Goal: Task Accomplishment & Management: Manage account settings

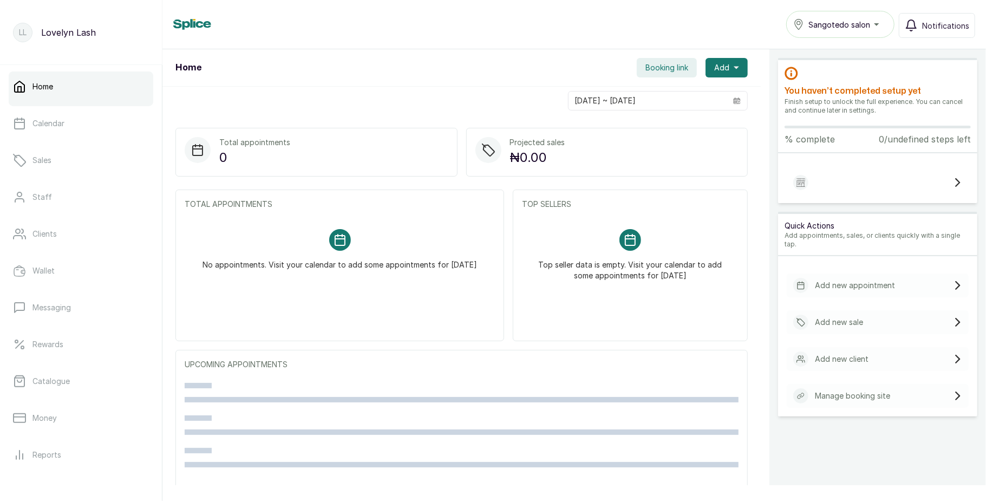
click at [804, 20] on icon "button" at bounding box center [798, 24] width 11 height 11
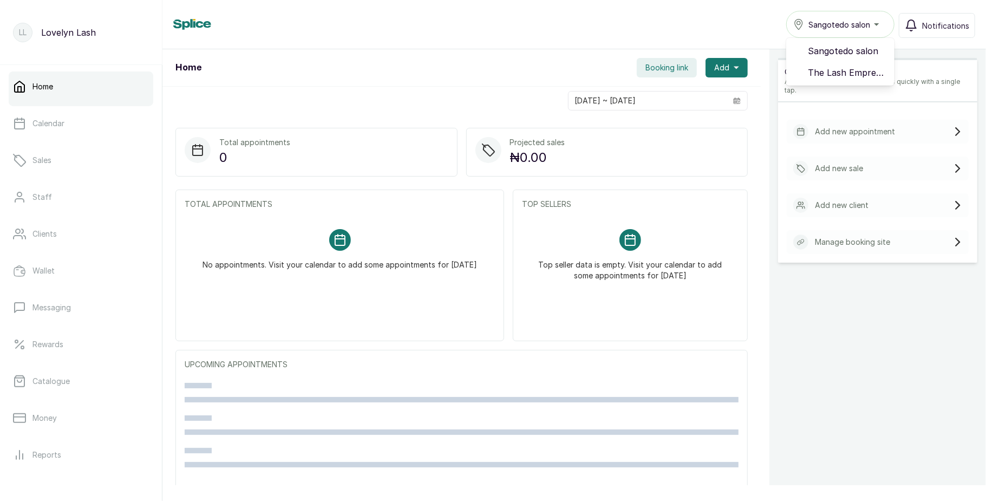
click at [804, 20] on icon "button" at bounding box center [798, 24] width 11 height 11
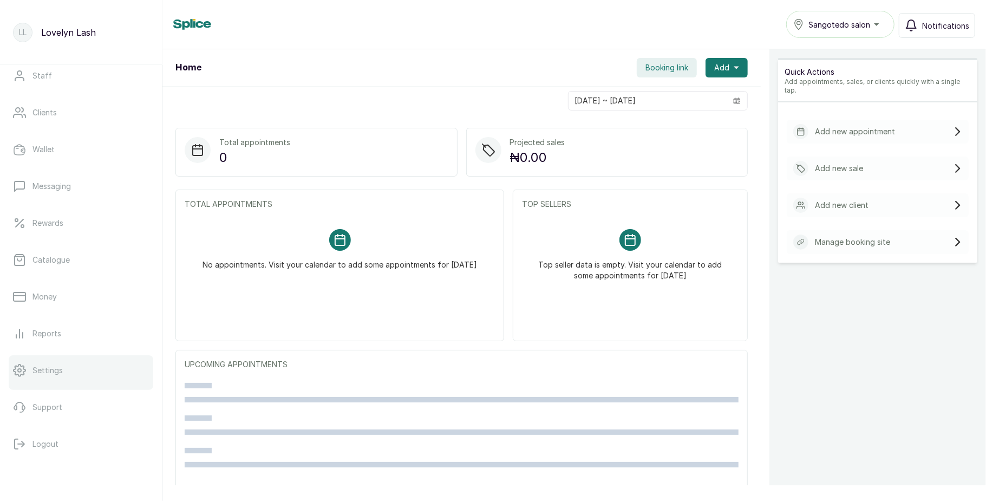
click at [39, 358] on link "Settings" at bounding box center [81, 370] width 145 height 30
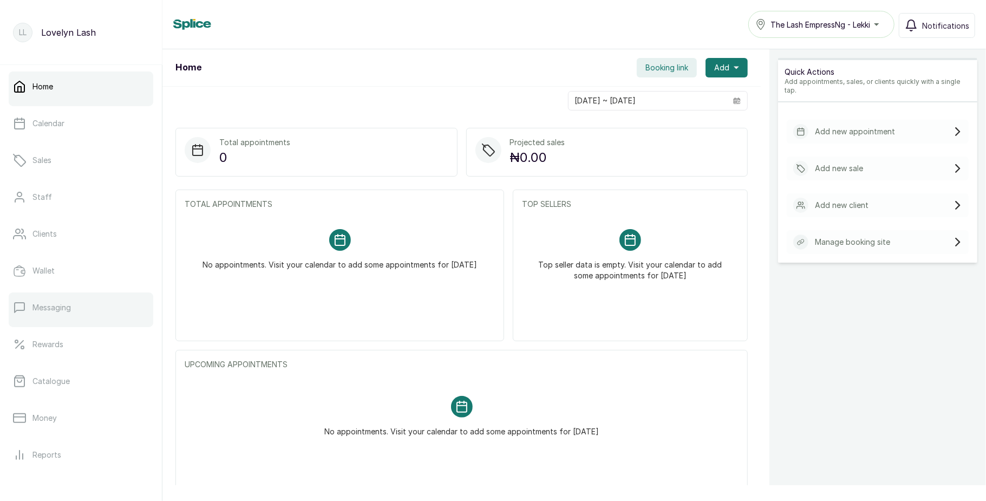
scroll to position [121, 0]
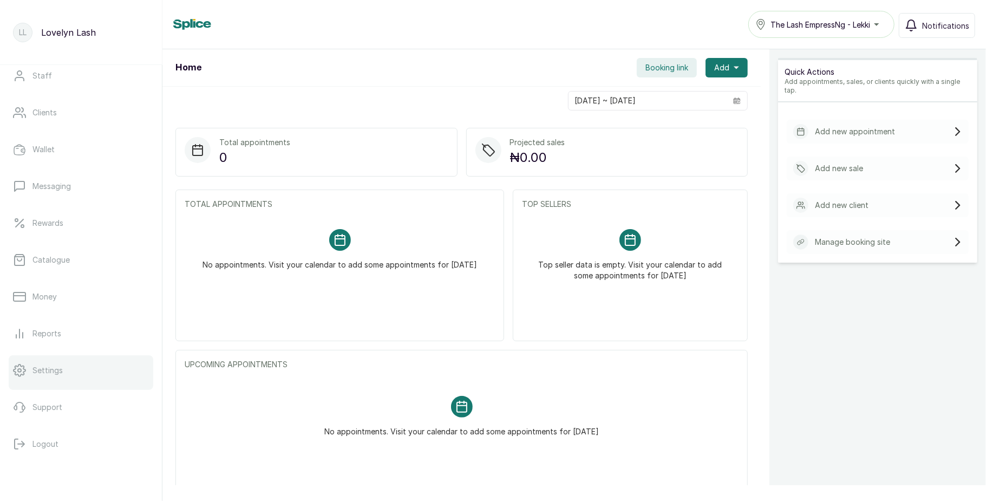
click at [43, 368] on p "Settings" at bounding box center [47, 370] width 30 height 11
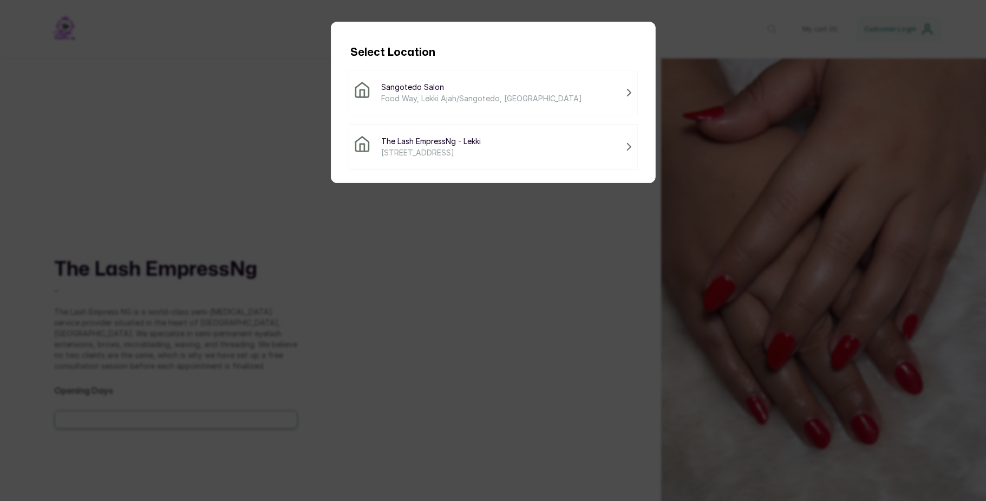
click at [481, 144] on span "The Lash EmpressNg - Lekki" at bounding box center [432, 140] width 100 height 11
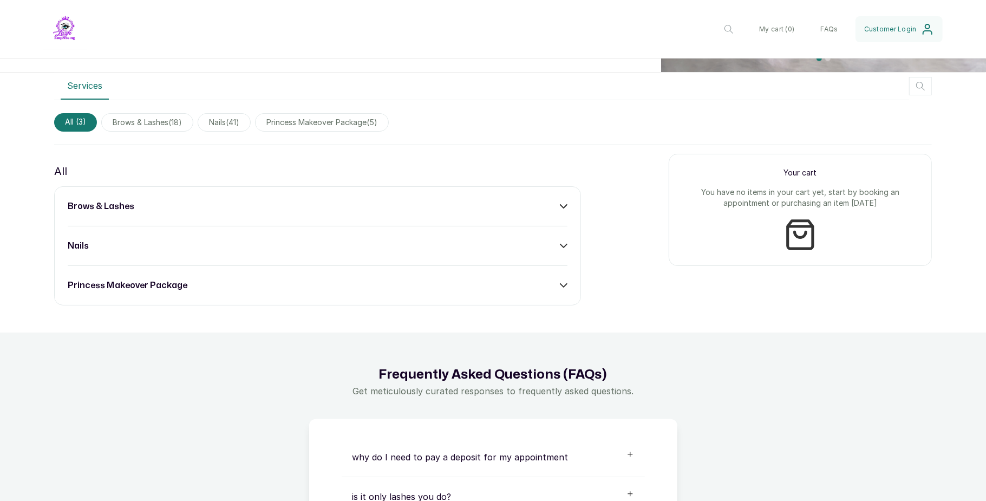
scroll to position [568, 0]
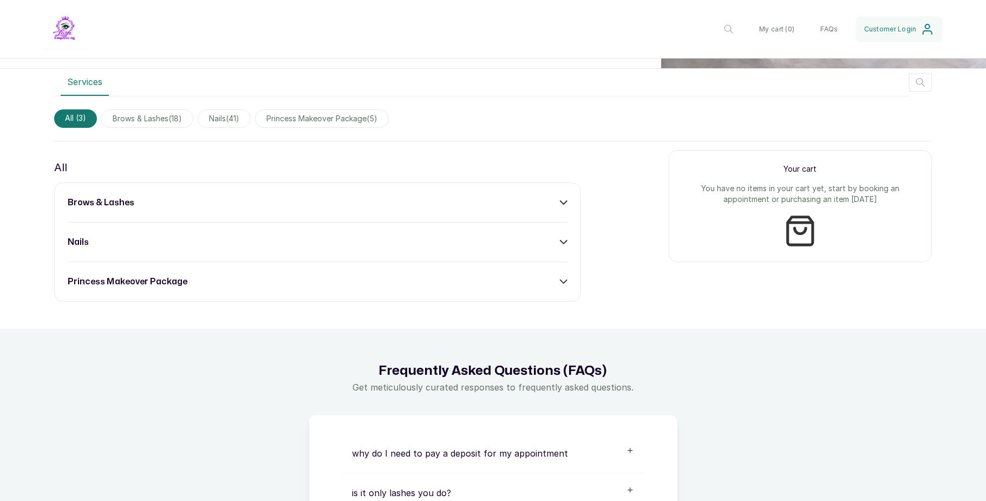
click at [550, 279] on div "princess makeover package" at bounding box center [318, 281] width 500 height 13
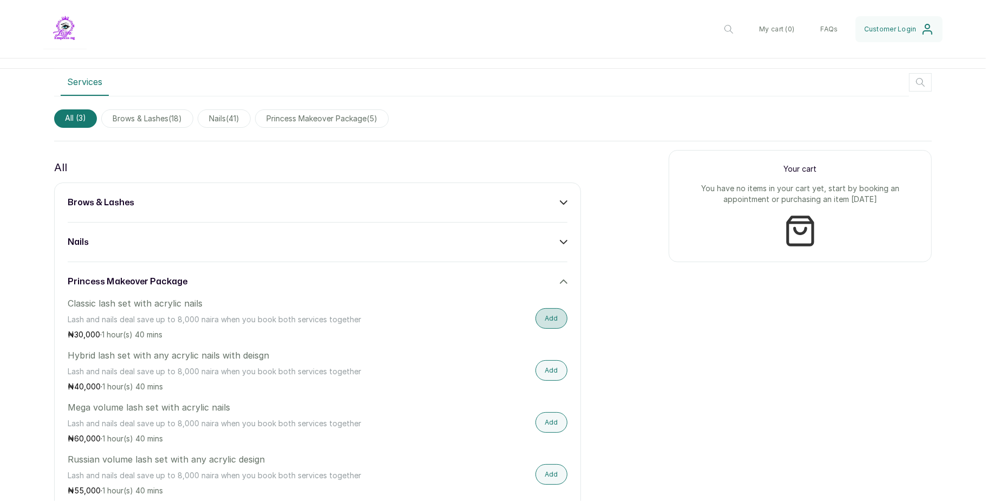
click at [546, 314] on button "Add" at bounding box center [552, 318] width 32 height 21
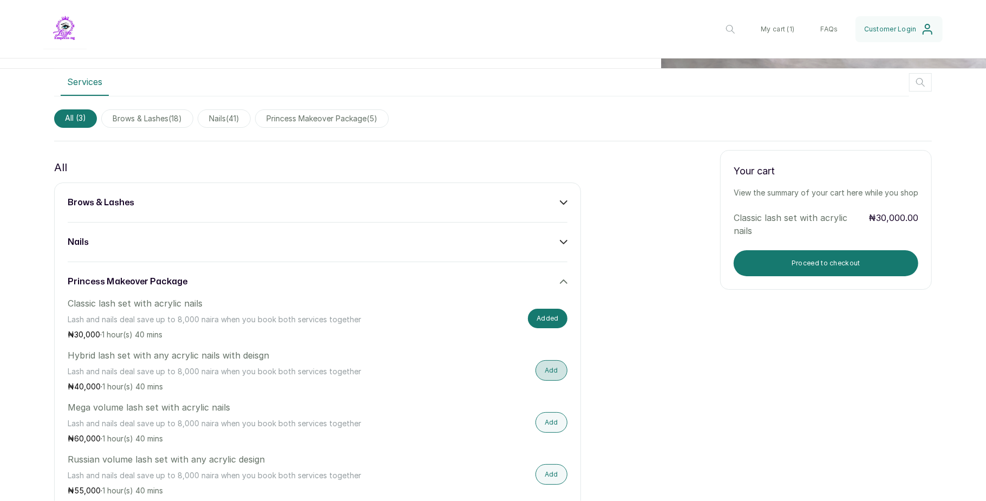
click at [544, 367] on button "Add" at bounding box center [552, 370] width 32 height 21
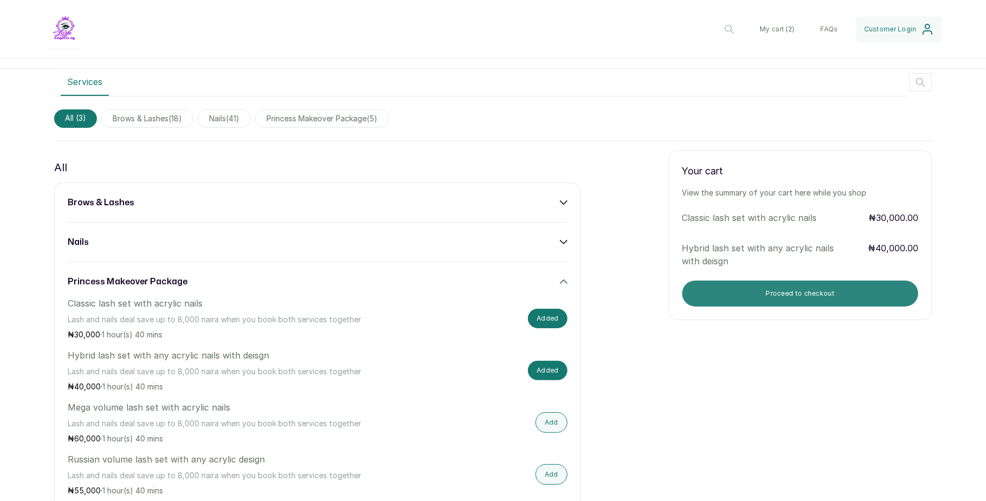
click at [805, 284] on button "Proceed to checkout" at bounding box center [800, 293] width 236 height 26
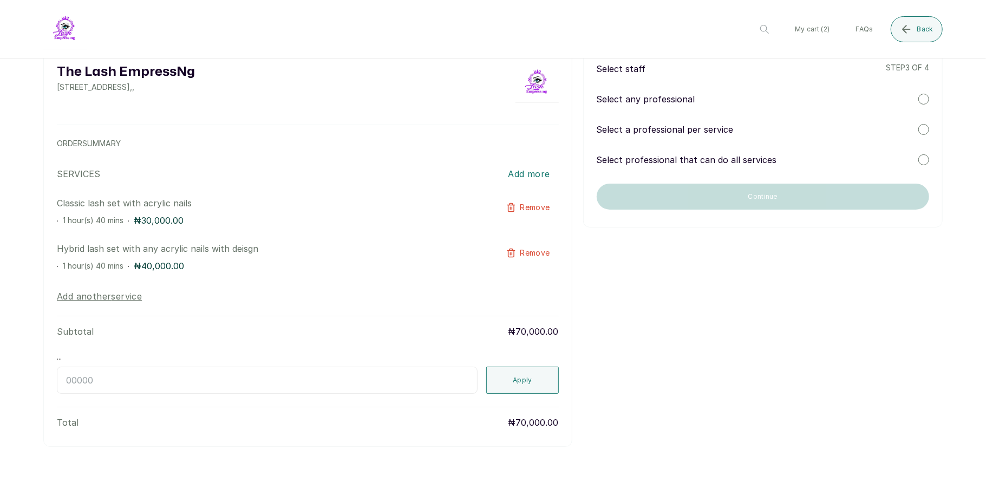
scroll to position [0, 0]
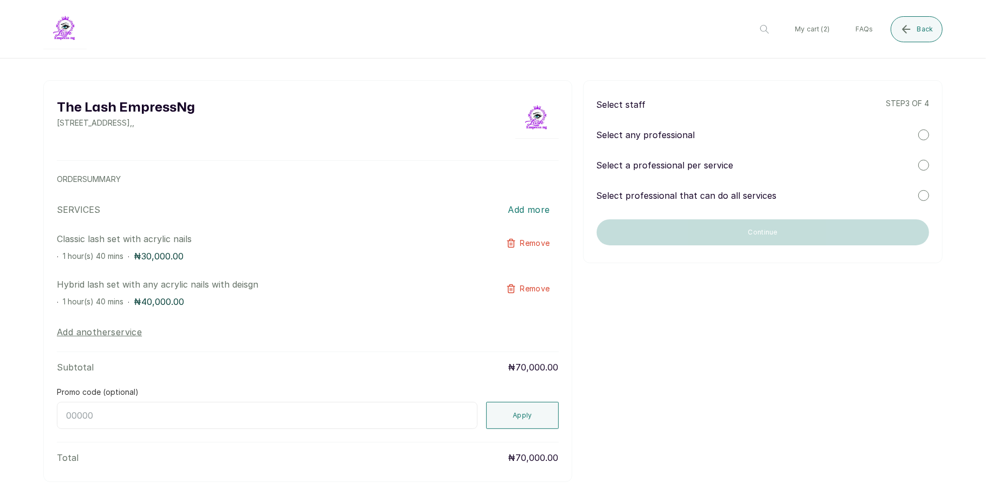
click at [906, 133] on div "Select any professional" at bounding box center [763, 134] width 332 height 13
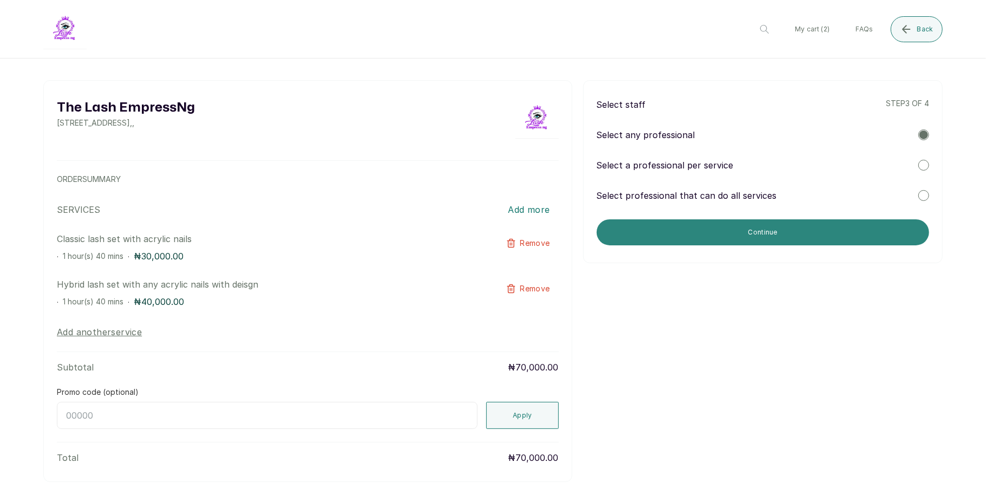
click at [806, 234] on button "Continue" at bounding box center [763, 232] width 332 height 26
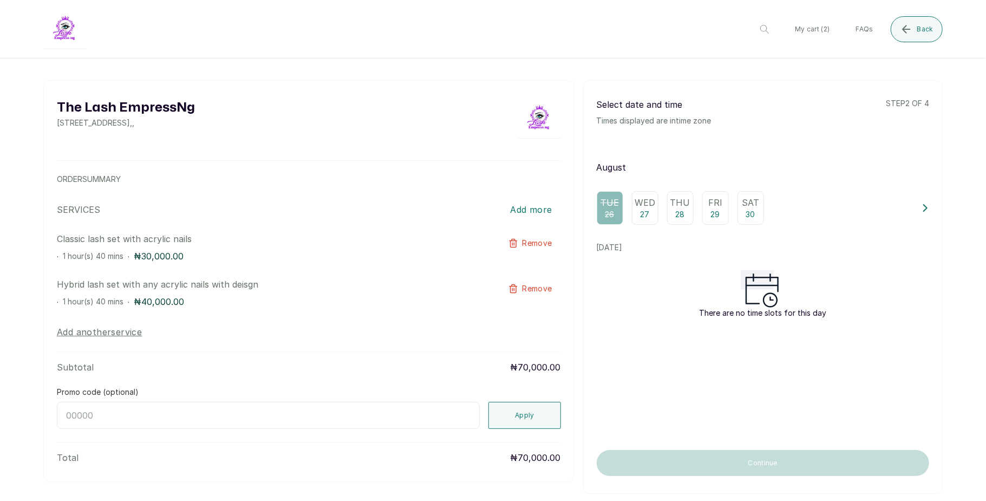
click at [640, 208] on p "Wed" at bounding box center [645, 202] width 21 height 13
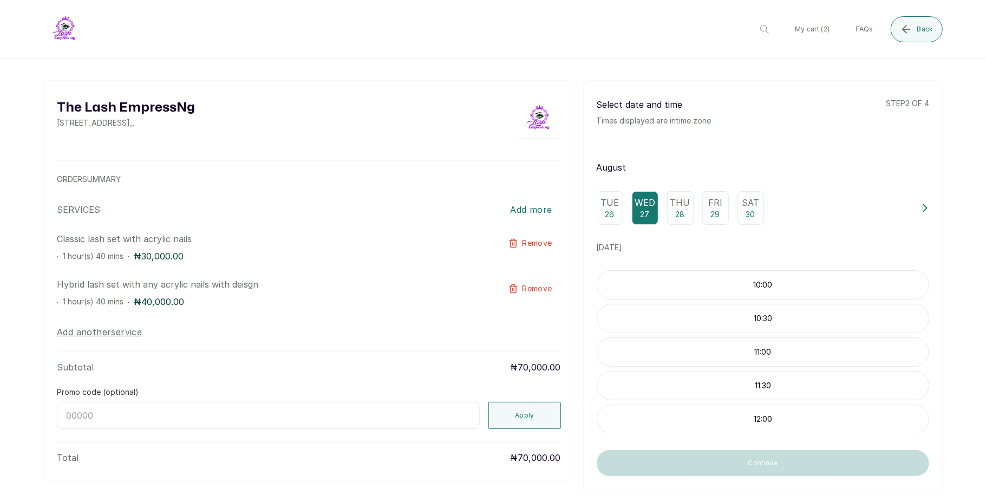
click at [698, 290] on p "10:00" at bounding box center [762, 284] width 331 height 11
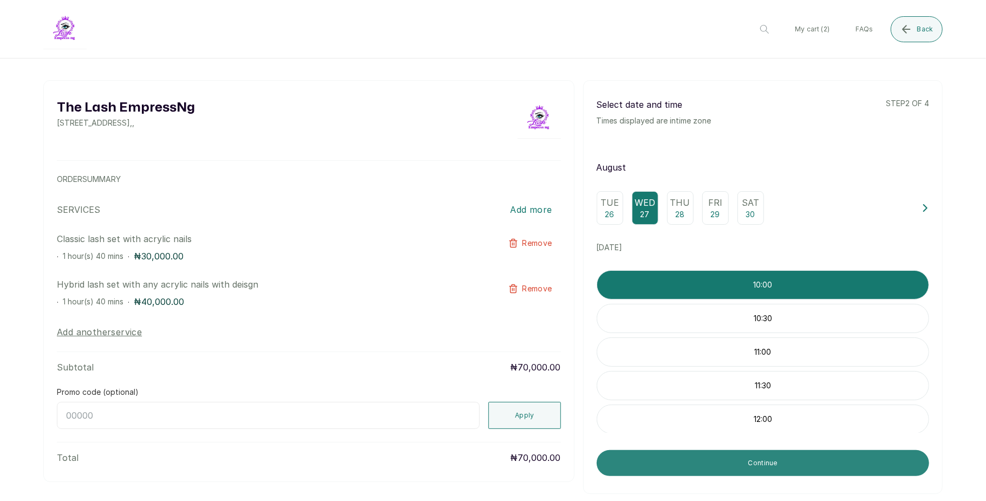
click at [709, 468] on button "Continue" at bounding box center [763, 463] width 332 height 26
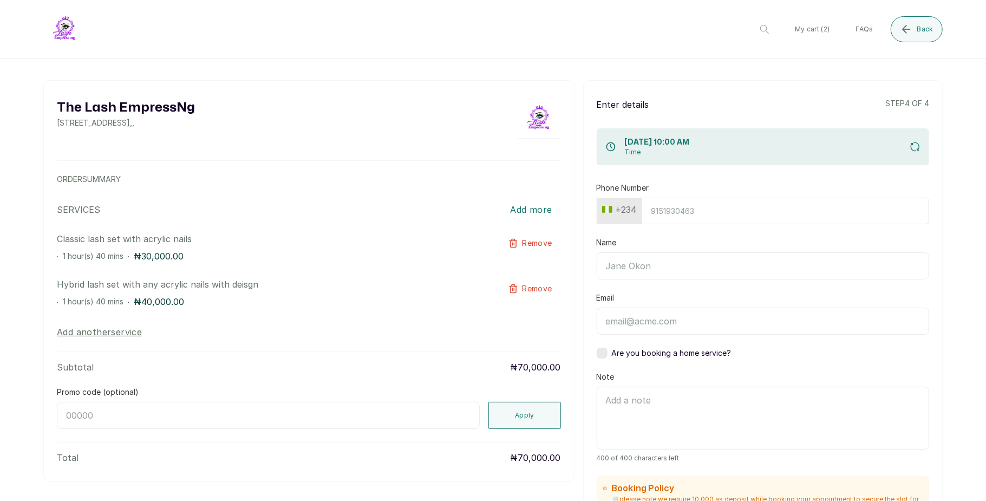
click at [700, 219] on input "Phone Number" at bounding box center [786, 211] width 288 height 27
type input "7017036881"
type input "Timilehin Shoberu"
type input "timilehinshoberu5@gmail.com"
click at [655, 279] on input "Name" at bounding box center [763, 265] width 332 height 27
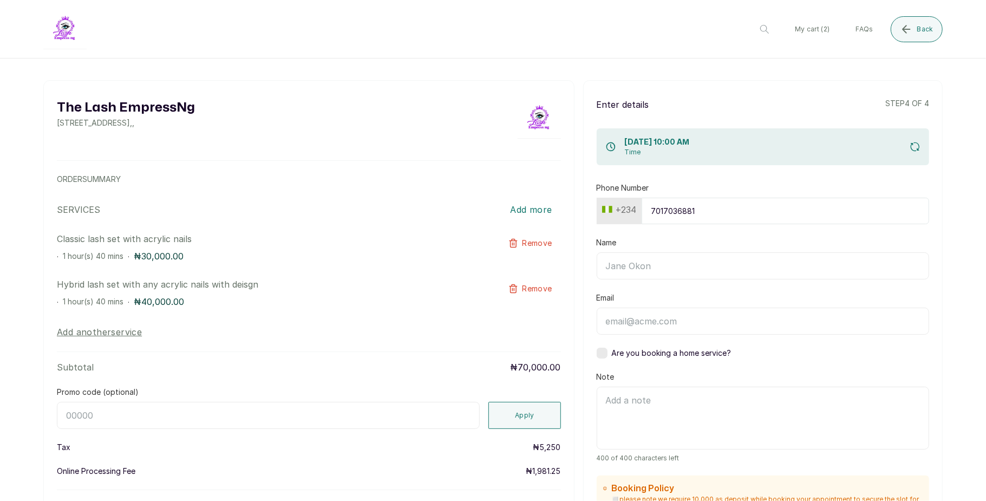
type input "Timilehin Shoberu"
type input "timilehinshoberu5@gmail.com"
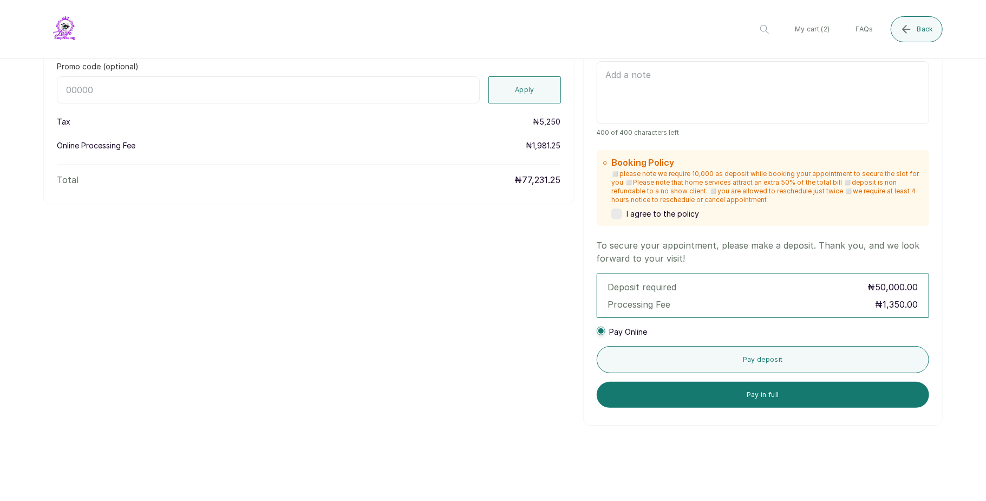
scroll to position [327, 0]
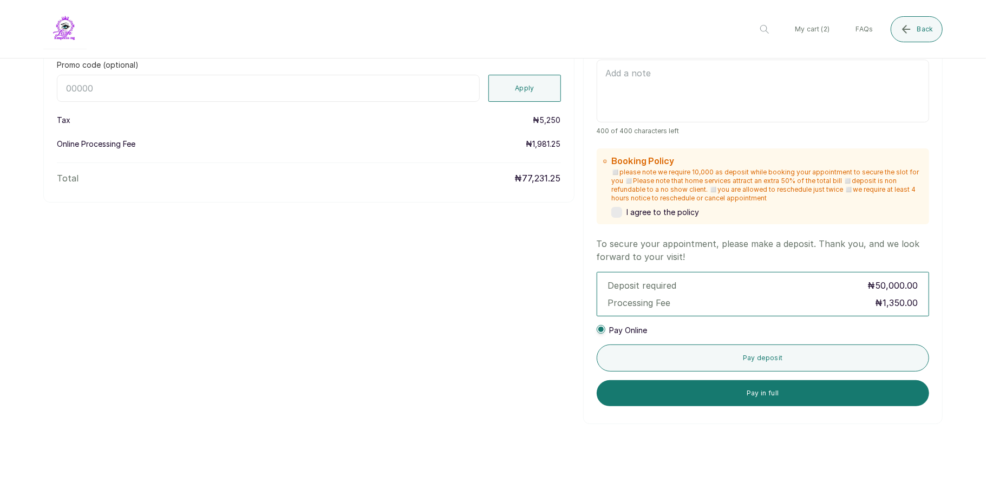
click at [614, 213] on label at bounding box center [616, 212] width 11 height 11
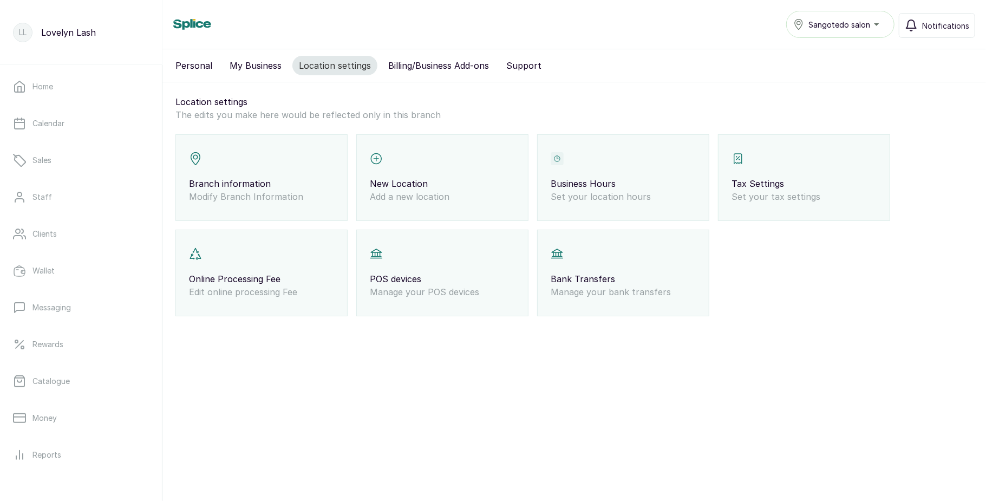
click at [306, 178] on p "Branch information" at bounding box center [261, 183] width 145 height 13
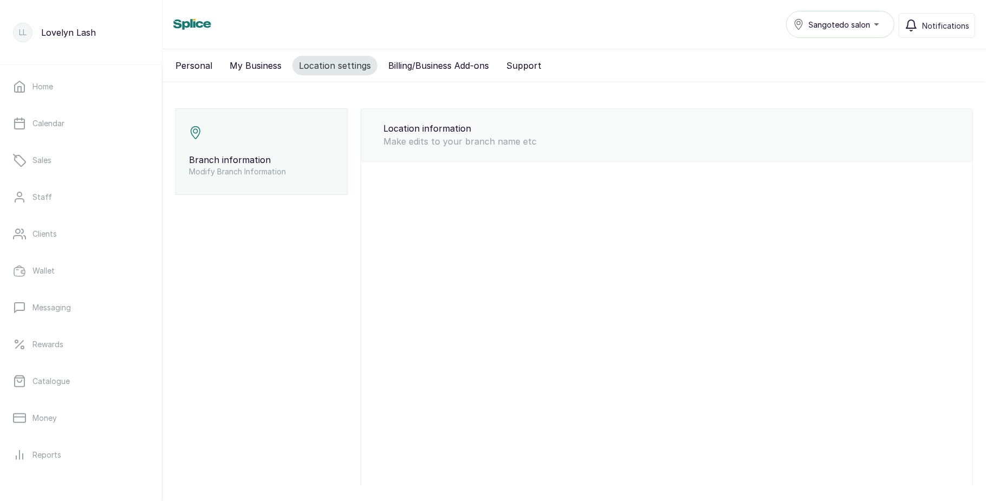
type input "Sangotedo salon"
type input "[EMAIL_ADDRESS][DOMAIN_NAME]"
type input "08104973097"
select select "fixed_value"
select select "3"
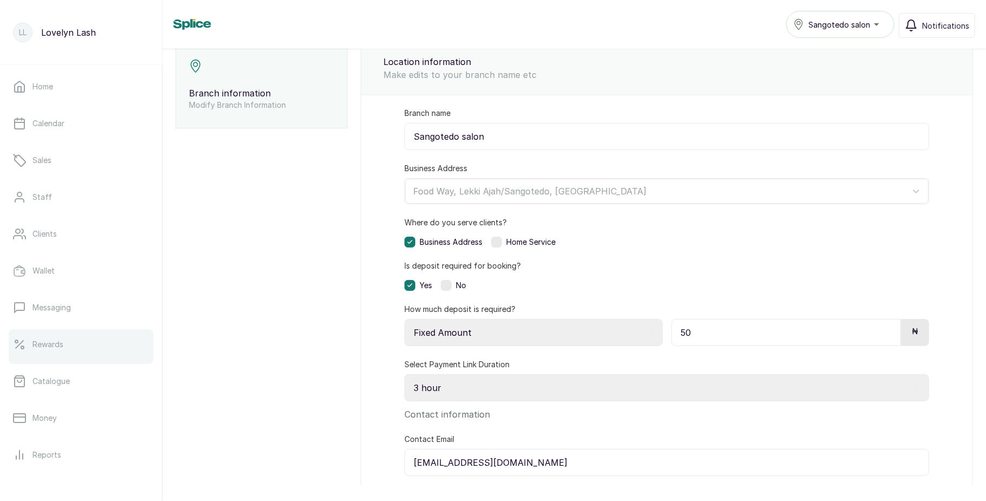
scroll to position [121, 0]
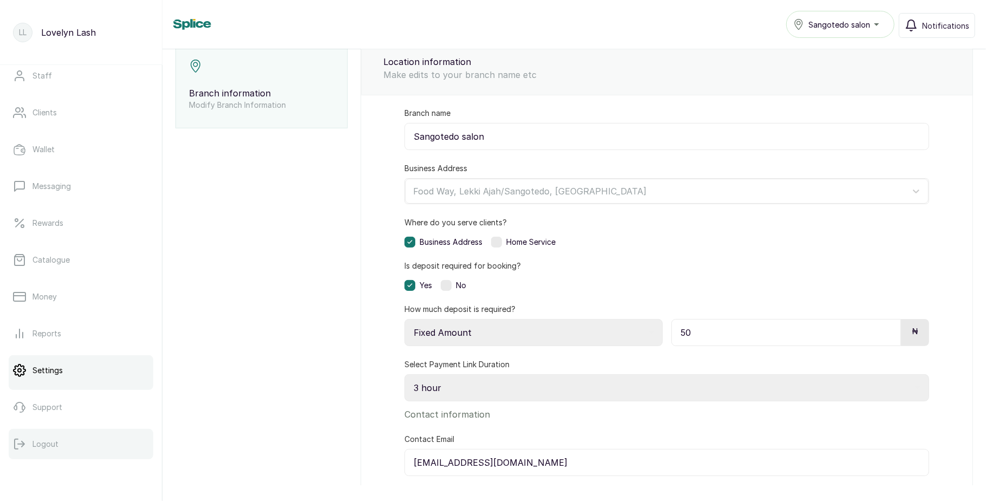
click at [50, 449] on button "Logout" at bounding box center [81, 444] width 145 height 30
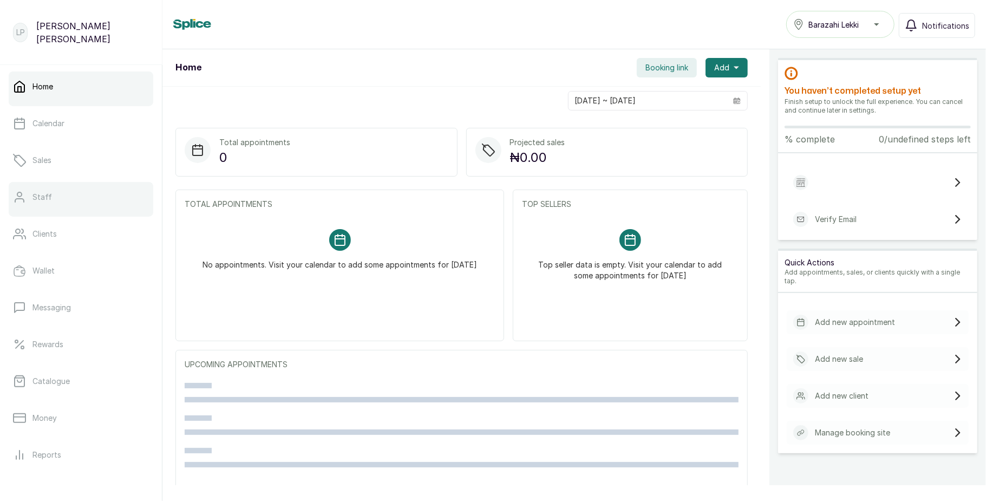
click at [92, 189] on link "Staff" at bounding box center [81, 197] width 145 height 30
